Goal: Information Seeking & Learning: Learn about a topic

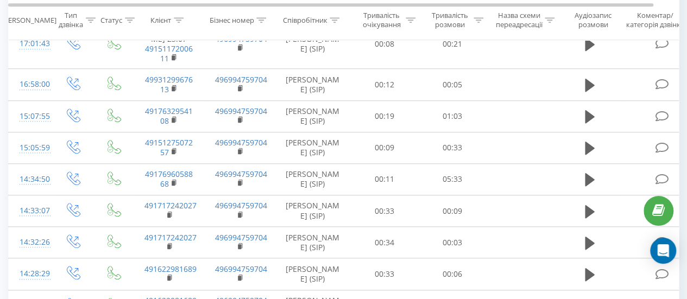
scroll to position [380, 0]
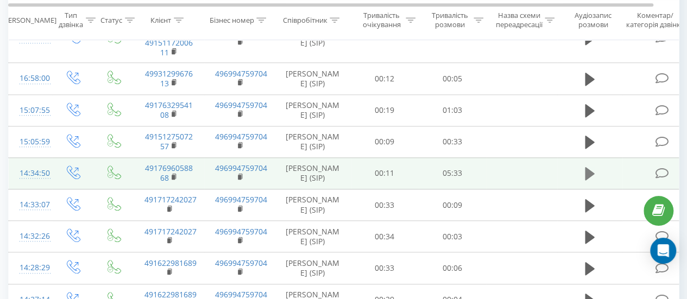
click at [589, 169] on icon at bounding box center [590, 173] width 10 height 13
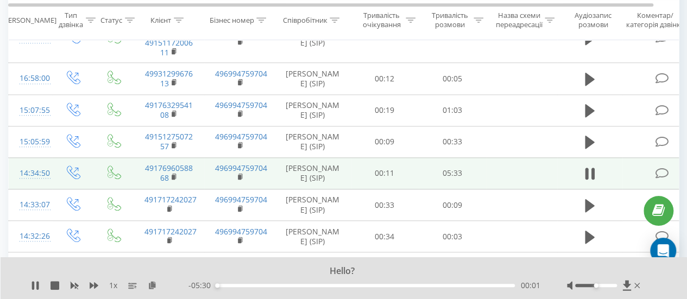
click at [239, 286] on div "00:01" at bounding box center [365, 285] width 299 height 3
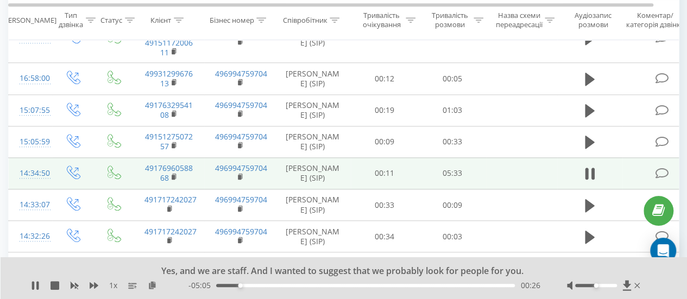
click at [284, 287] on div "00:26" at bounding box center [365, 285] width 299 height 3
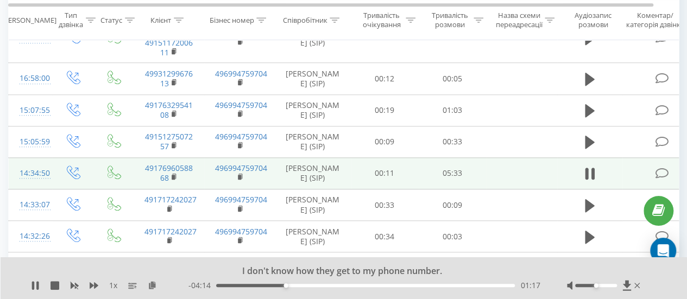
click at [341, 282] on div "- 04:14 01:17 01:17" at bounding box center [363, 285] width 351 height 11
click at [342, 284] on div "01:18" at bounding box center [365, 285] width 299 height 3
click at [281, 284] on div "02:25" at bounding box center [365, 285] width 299 height 3
drag, startPoint x: 175, startPoint y: 175, endPoint x: 138, endPoint y: 174, distance: 37.5
click at [138, 174] on td "4917696058868" at bounding box center [169, 172] width 71 height 31
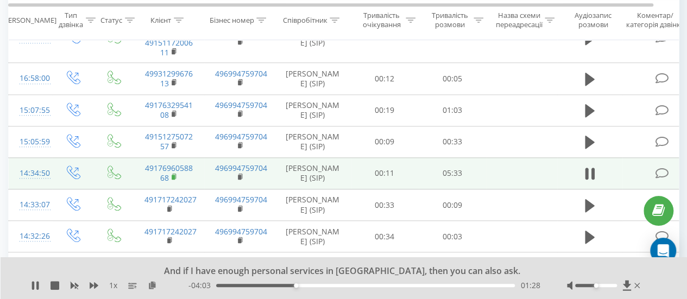
click at [173, 175] on rect at bounding box center [173, 177] width 3 height 5
drag, startPoint x: 173, startPoint y: 174, endPoint x: 132, endPoint y: 172, distance: 41.4
click at [132, 172] on td at bounding box center [115, 172] width 38 height 31
click at [174, 176] on rect at bounding box center [173, 177] width 3 height 5
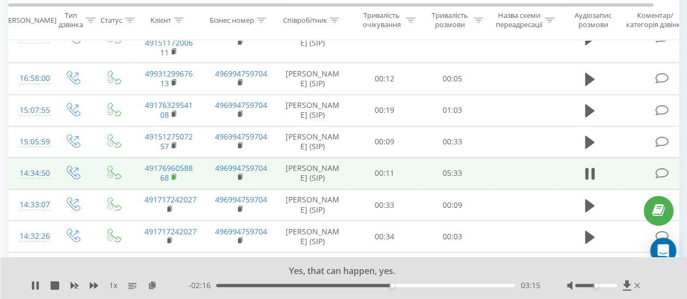
click at [172, 175] on rect at bounding box center [173, 177] width 3 height 5
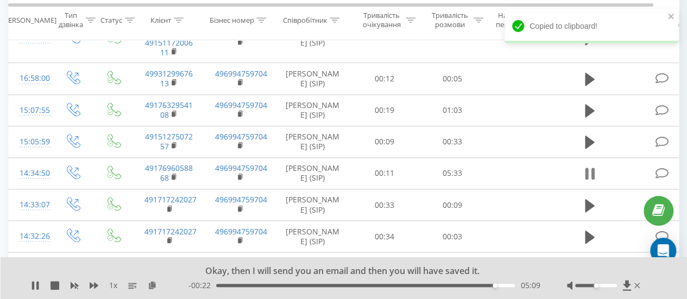
click at [593, 168] on icon at bounding box center [592, 174] width 3 height 12
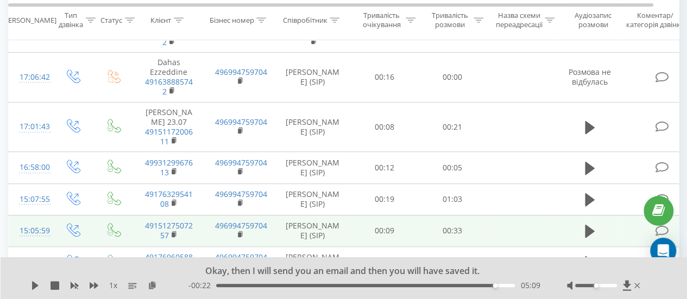
scroll to position [272, 0]
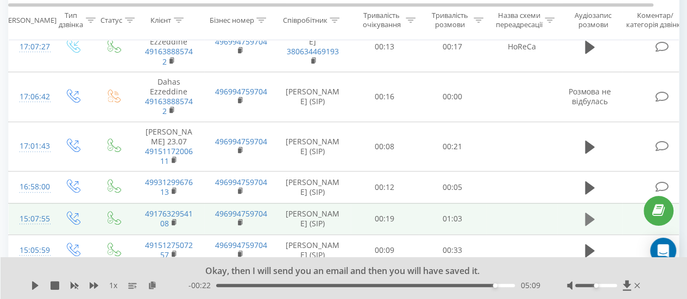
click at [589, 217] on icon at bounding box center [590, 219] width 10 height 13
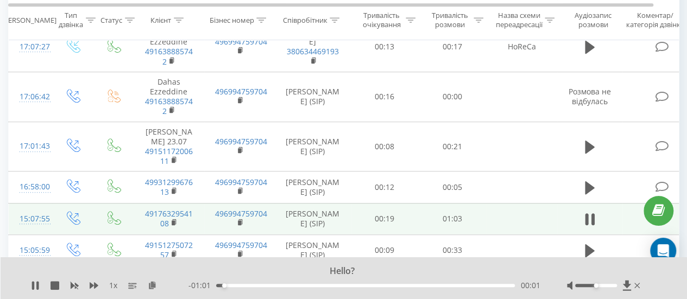
click at [239, 286] on div "00:01" at bounding box center [365, 285] width 299 height 3
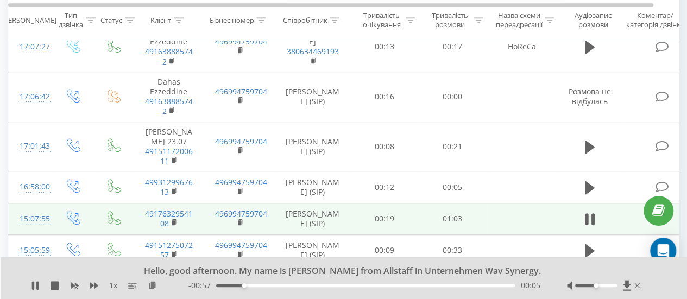
click at [269, 285] on div "00:05" at bounding box center [365, 285] width 299 height 3
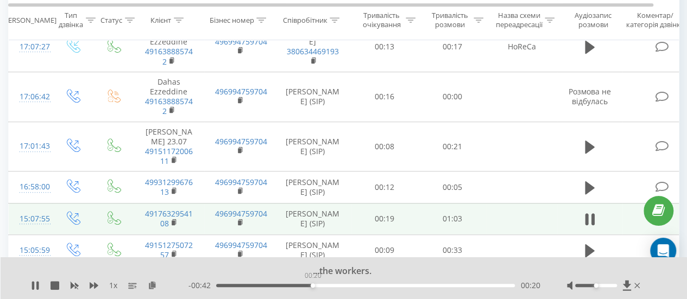
click at [312, 285] on div "00:20" at bounding box center [365, 285] width 299 height 3
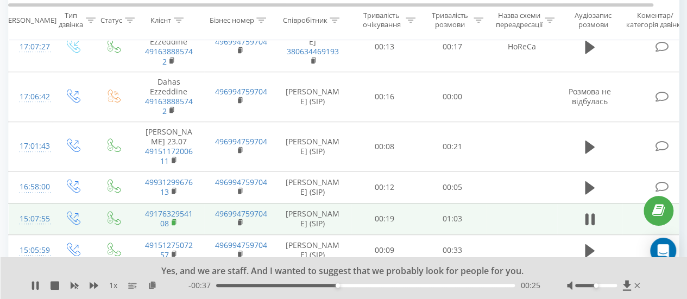
click at [175, 221] on icon at bounding box center [174, 221] width 4 height 5
click at [173, 221] on rect at bounding box center [173, 222] width 3 height 5
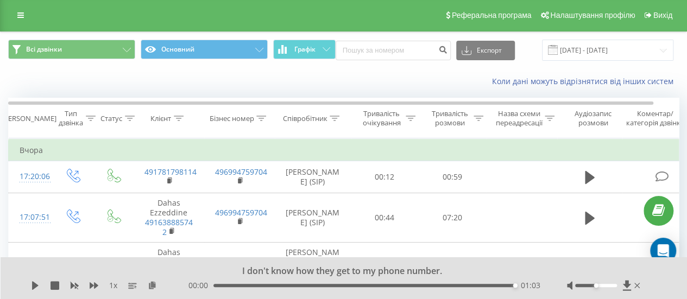
scroll to position [0, 0]
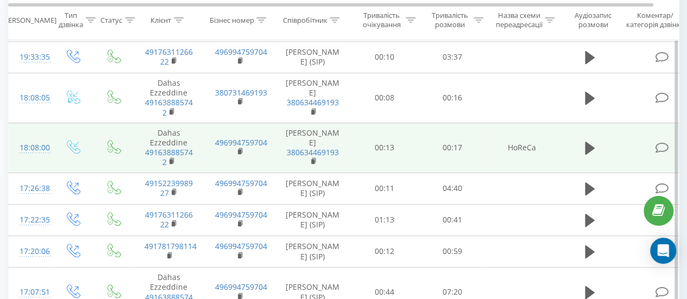
scroll to position [272, 0]
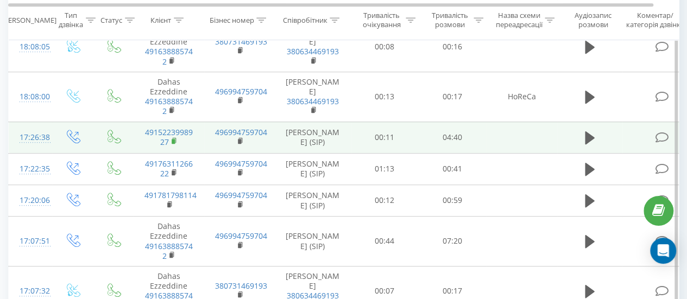
click at [175, 138] on icon at bounding box center [174, 140] width 4 height 5
click at [590, 134] on icon at bounding box center [590, 137] width 10 height 13
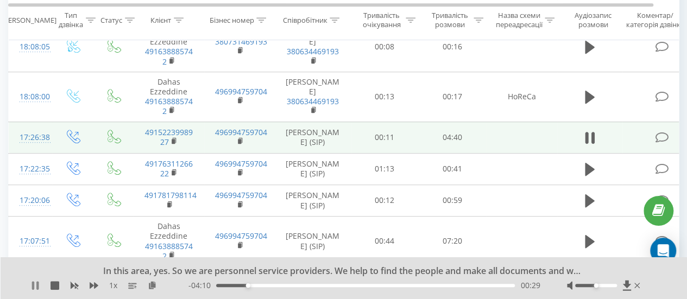
click at [31, 286] on icon at bounding box center [35, 285] width 9 height 9
click at [27, 282] on div "In this area, yes. So we are personnel service providers. We help to find the p…" at bounding box center [344, 278] width 687 height 42
click at [33, 285] on icon at bounding box center [35, 285] width 7 height 9
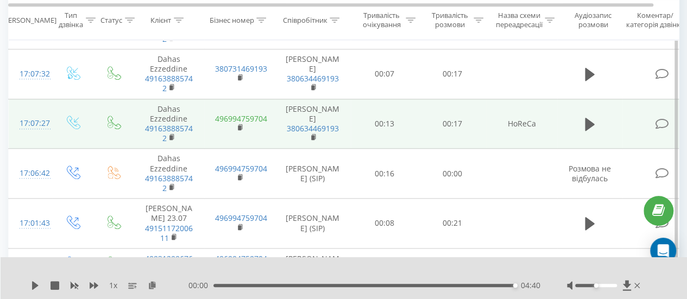
scroll to position [543, 0]
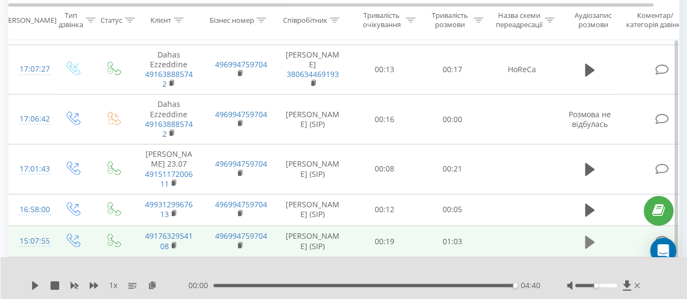
click at [590, 236] on icon at bounding box center [590, 241] width 10 height 13
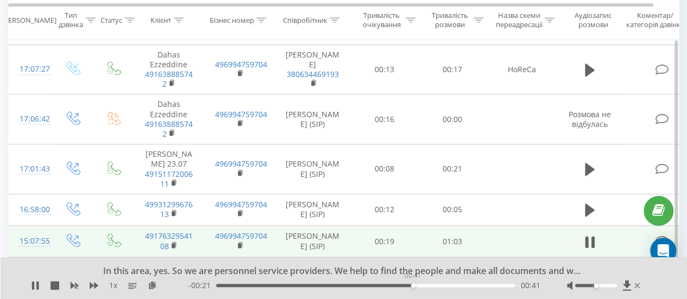
click at [413, 285] on div "00:41" at bounding box center [365, 285] width 299 height 3
click at [392, 283] on div "- 00:19 00:43 00:43" at bounding box center [363, 285] width 351 height 11
click at [392, 289] on div "- 00:19 00:44 00:44" at bounding box center [363, 285] width 351 height 11
click at [393, 285] on div "00:37" at bounding box center [365, 285] width 299 height 3
click at [32, 290] on button at bounding box center [35, 285] width 9 height 9
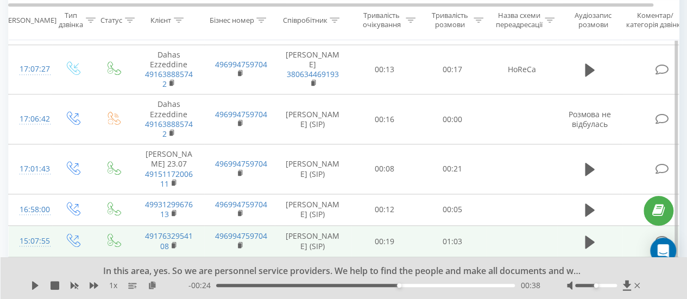
click at [389, 284] on div "00:38" at bounding box center [365, 285] width 299 height 3
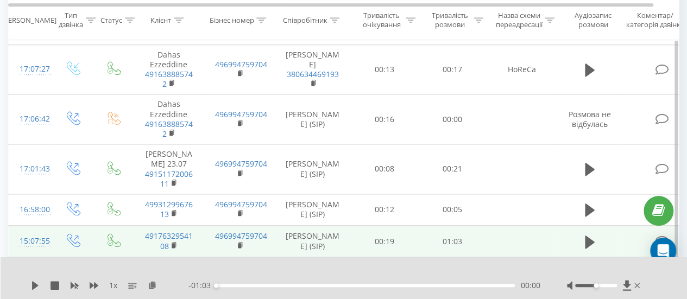
click at [35, 293] on div "1 x - 01:03 00:00 00:00" at bounding box center [344, 278] width 687 height 42
click at [34, 285] on icon at bounding box center [35, 285] width 7 height 9
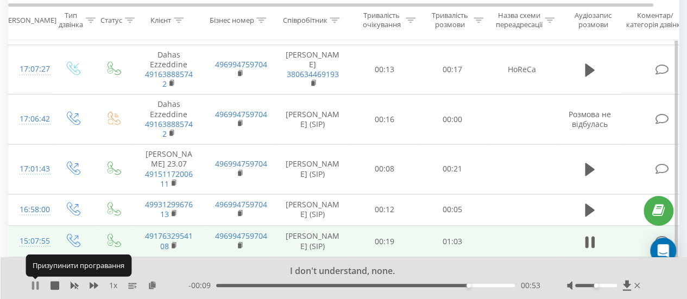
click at [36, 285] on icon at bounding box center [35, 285] width 9 height 9
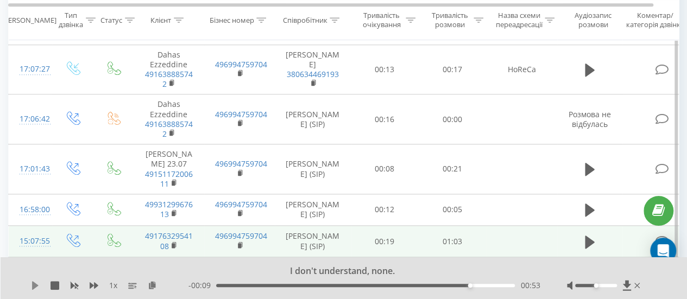
click at [36, 286] on icon at bounding box center [35, 285] width 7 height 9
click at [457, 286] on div "00:55" at bounding box center [365, 285] width 299 height 3
click at [414, 287] on div "00:56" at bounding box center [365, 285] width 299 height 3
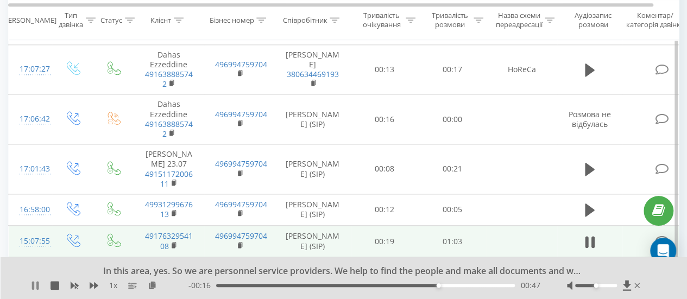
click at [36, 284] on icon at bounding box center [35, 285] width 9 height 9
click at [426, 284] on div "00:44" at bounding box center [365, 285] width 299 height 3
click at [34, 287] on icon at bounding box center [35, 285] width 7 height 9
click at [34, 285] on icon at bounding box center [33, 285] width 2 height 9
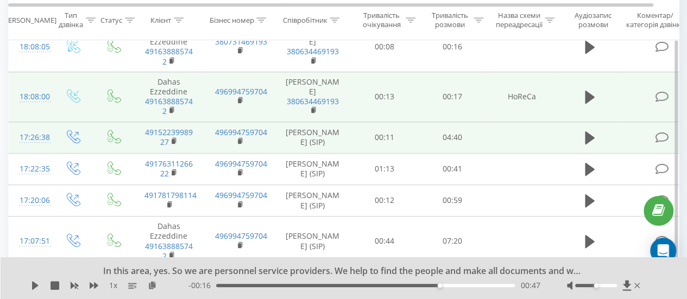
scroll to position [326, 0]
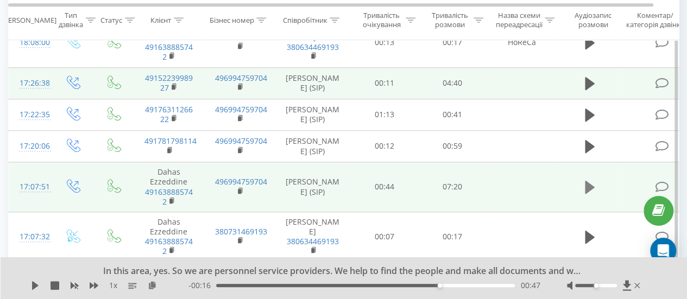
click at [584, 183] on button at bounding box center [590, 187] width 16 height 16
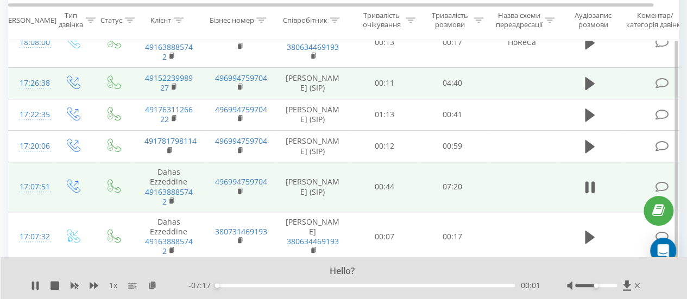
click at [239, 286] on div "00:01" at bounding box center [365, 285] width 299 height 3
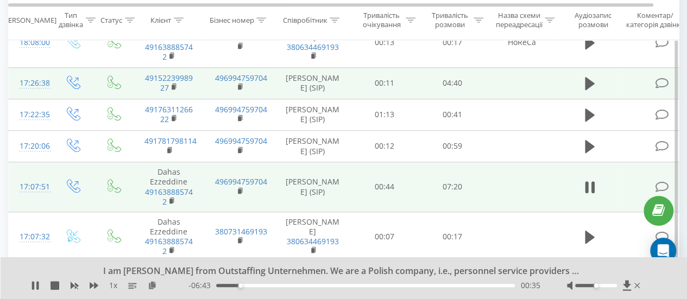
click at [293, 282] on div "- 06:43 00:35 00:35" at bounding box center [363, 285] width 351 height 11
click at [295, 285] on div "00:36" at bounding box center [365, 285] width 299 height 3
click at [34, 287] on icon at bounding box center [33, 285] width 2 height 9
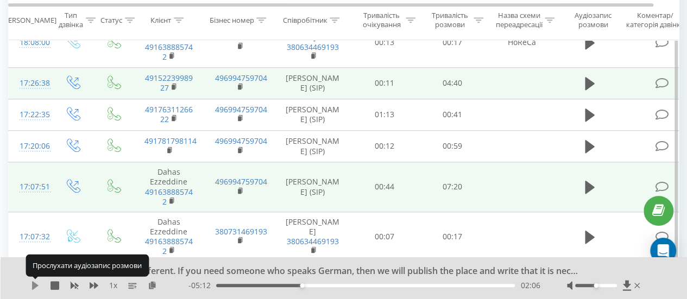
click at [36, 287] on icon at bounding box center [35, 285] width 7 height 9
click at [36, 287] on icon at bounding box center [35, 285] width 9 height 9
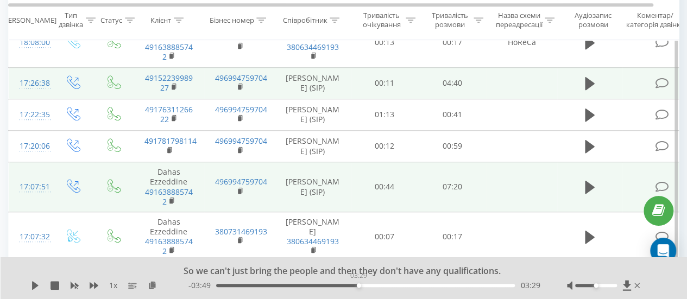
click at [358, 285] on div "03:29" at bounding box center [365, 285] width 299 height 3
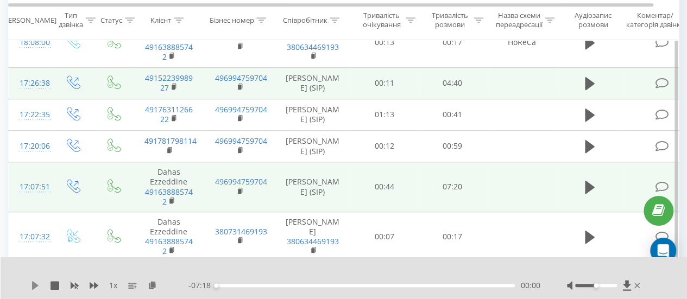
click at [31, 288] on icon at bounding box center [35, 285] width 9 height 9
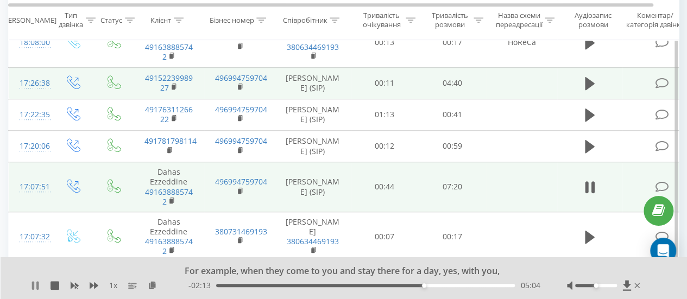
click at [36, 287] on icon at bounding box center [35, 285] width 9 height 9
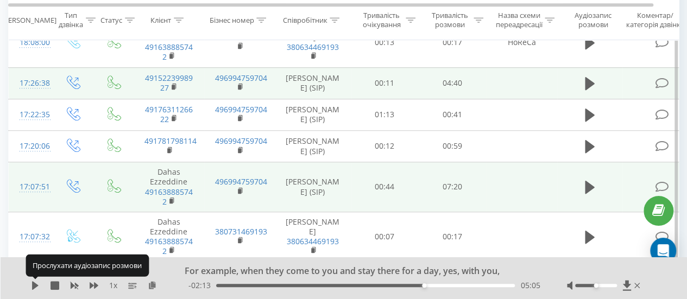
click at [36, 287] on icon at bounding box center [35, 285] width 7 height 9
click at [36, 287] on icon at bounding box center [35, 285] width 9 height 9
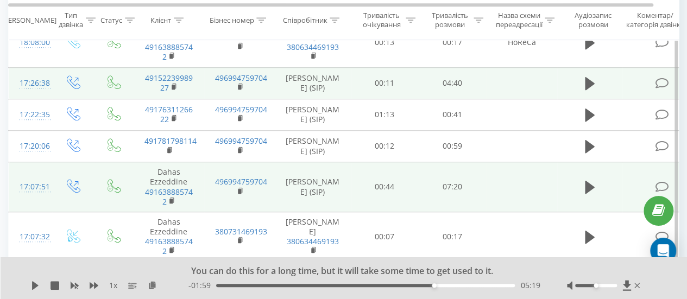
click at [443, 287] on div "- 01:59 05:19 05:19" at bounding box center [363, 285] width 351 height 11
click at [445, 285] on div "05:19" at bounding box center [365, 285] width 299 height 3
click at [458, 286] on div "05:36" at bounding box center [365, 285] width 299 height 3
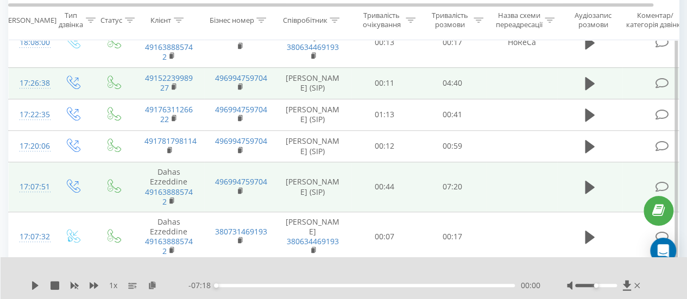
click at [469, 285] on div "00:00" at bounding box center [365, 285] width 299 height 3
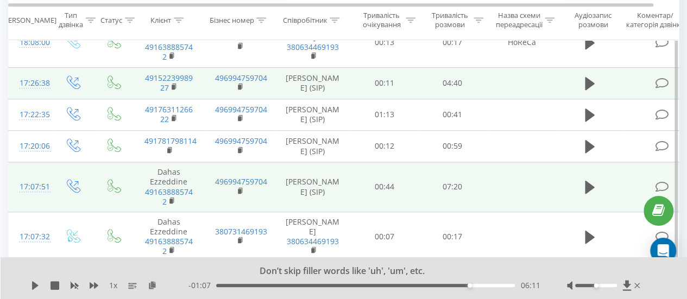
click at [478, 285] on div "06:11" at bounding box center [365, 285] width 299 height 3
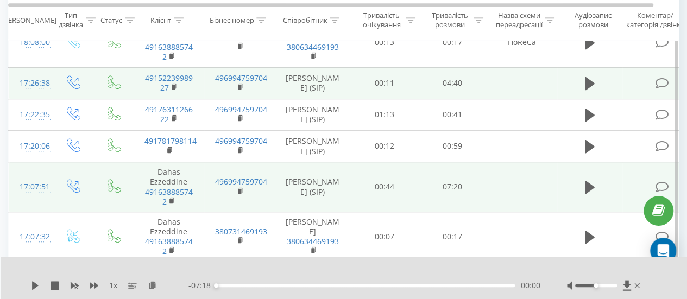
click at [29, 286] on div "1 x - 07:18 00:00 00:00" at bounding box center [344, 278] width 687 height 42
click at [33, 286] on icon at bounding box center [35, 285] width 7 height 9
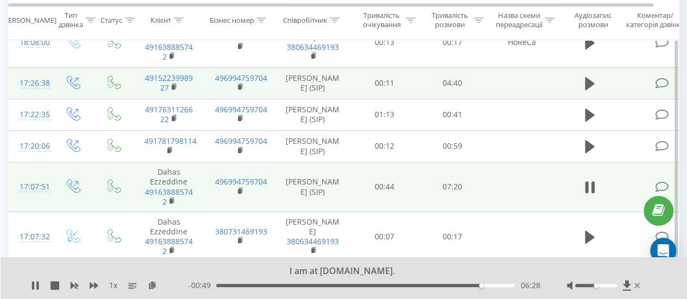
click at [464, 285] on div "06:28" at bounding box center [365, 285] width 299 height 3
click at [469, 286] on div "06:04" at bounding box center [365, 285] width 299 height 3
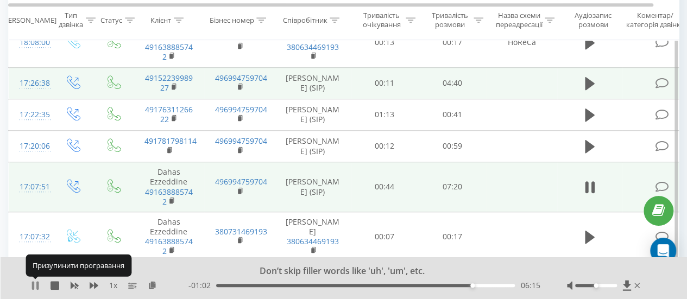
click at [36, 284] on icon at bounding box center [37, 285] width 2 height 9
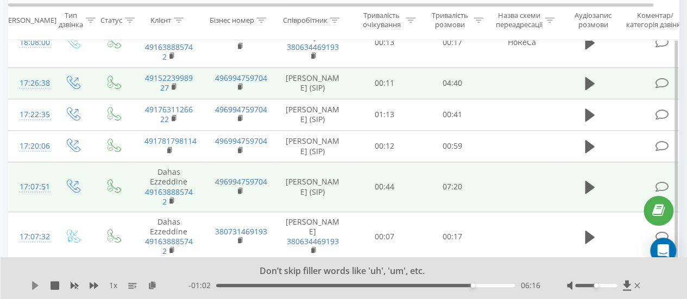
click at [33, 287] on icon at bounding box center [35, 285] width 7 height 9
click at [37, 285] on icon at bounding box center [37, 285] width 2 height 9
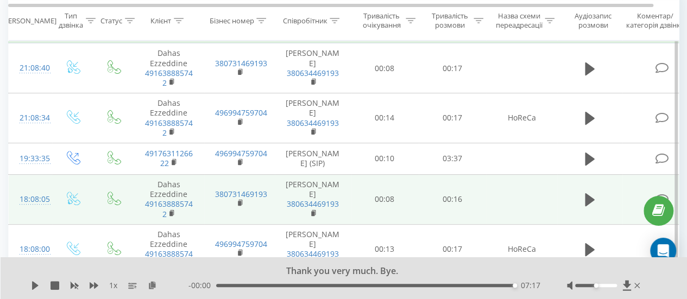
scroll to position [163, 0]
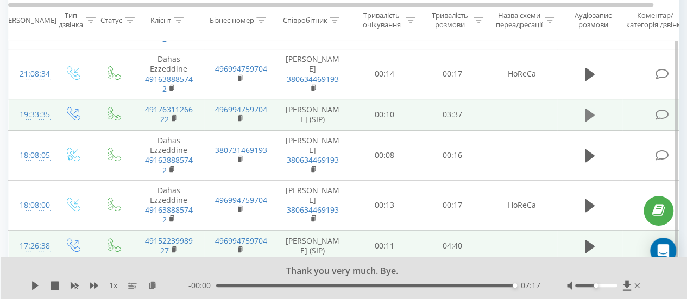
click at [586, 114] on icon at bounding box center [590, 115] width 10 height 13
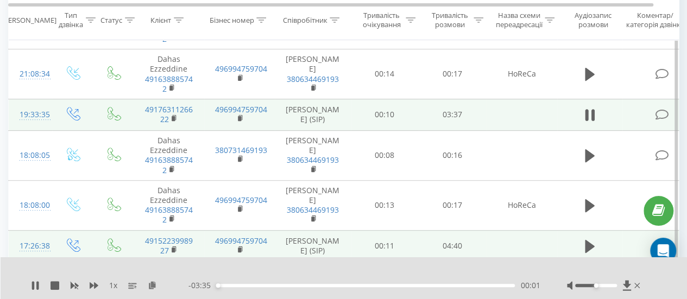
click at [451, 286] on div "00:01" at bounding box center [365, 285] width 299 height 3
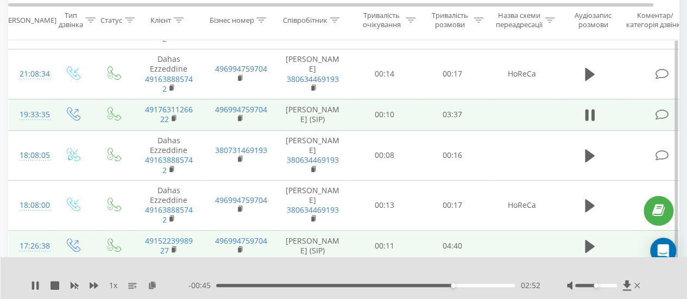
click at [29, 284] on div "1 x - 00:45 02:52 02:52" at bounding box center [344, 278] width 687 height 42
click at [33, 287] on icon at bounding box center [33, 285] width 2 height 9
click at [35, 285] on icon at bounding box center [35, 285] width 7 height 9
click at [229, 286] on div "02:54" at bounding box center [365, 285] width 299 height 3
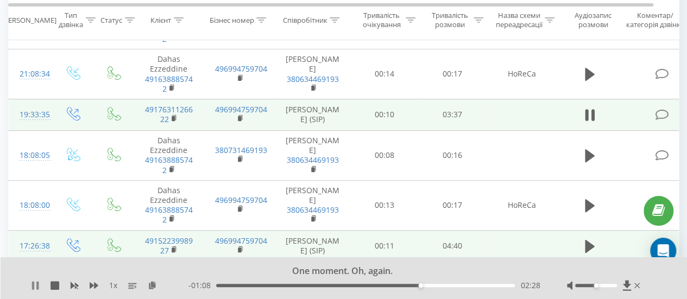
click at [36, 285] on icon at bounding box center [35, 285] width 9 height 9
click at [33, 283] on icon at bounding box center [35, 285] width 7 height 9
